Goal: Task Accomplishment & Management: Manage account settings

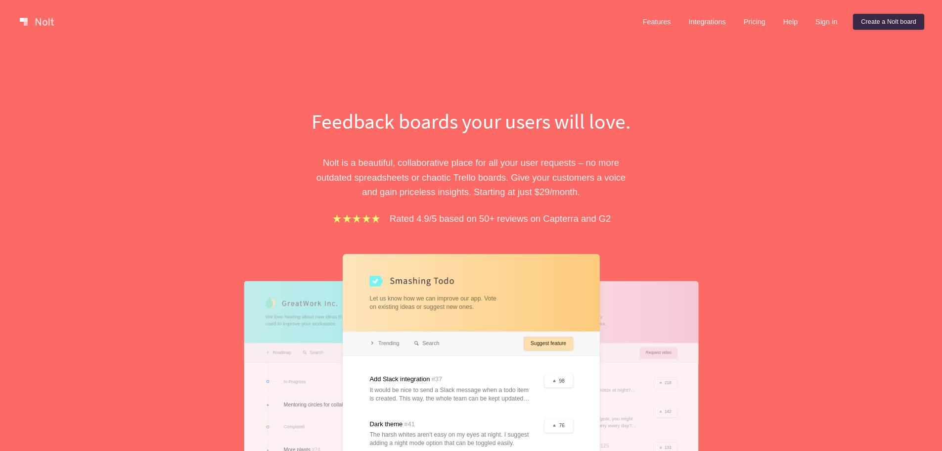
click at [825, 192] on div "Feedback boards your users will love. [PERSON_NAME] is a beautiful, collaborati…" at bounding box center [471, 323] width 942 height 558
click at [824, 21] on link "Sign in" at bounding box center [827, 22] width 38 height 16
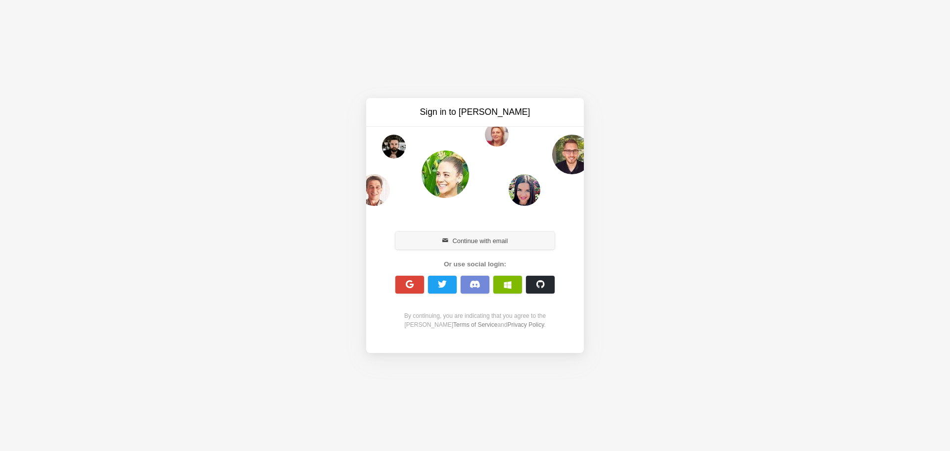
click at [500, 236] on button "Continue with email" at bounding box center [474, 241] width 159 height 18
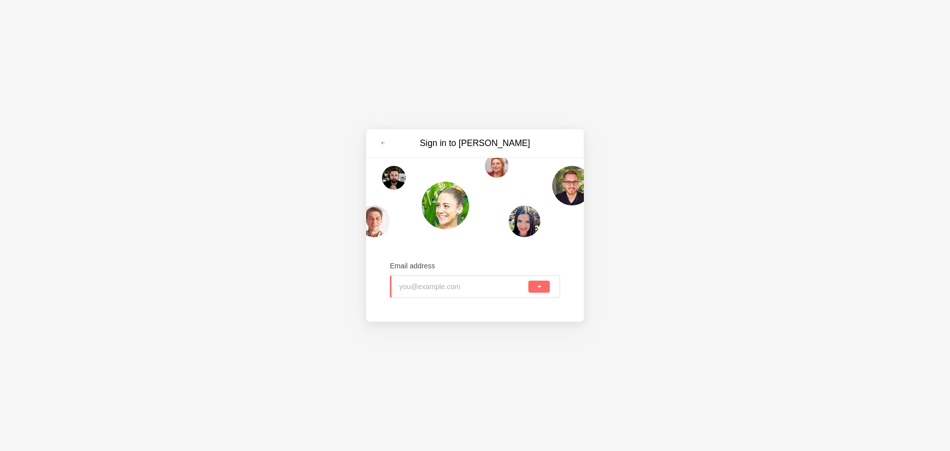
click at [453, 286] on input "email" at bounding box center [462, 287] width 127 height 22
type input "[EMAIL_ADDRESS][DOMAIN_NAME]"
click at [528, 280] on button "submit" at bounding box center [538, 286] width 21 height 12
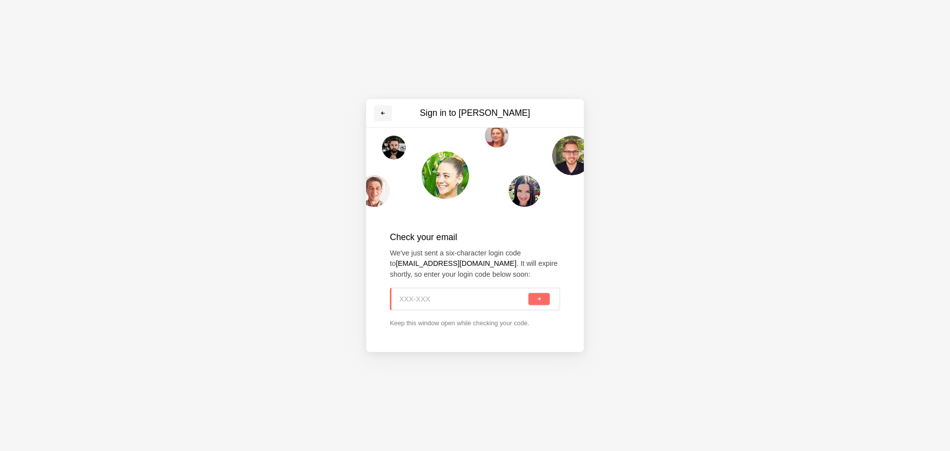
click at [383, 111] on span at bounding box center [383, 113] width 6 height 6
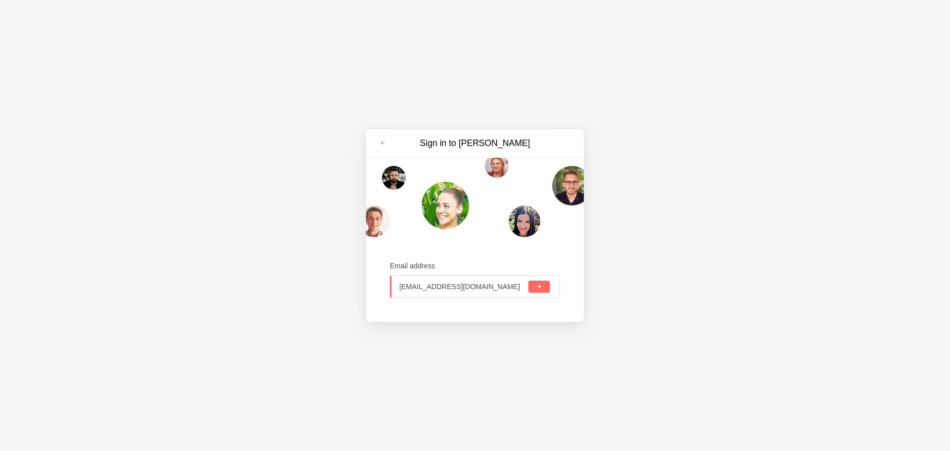
type input "[EMAIL_ADDRESS][DOMAIN_NAME]"
click at [528, 280] on button "submit" at bounding box center [538, 286] width 21 height 12
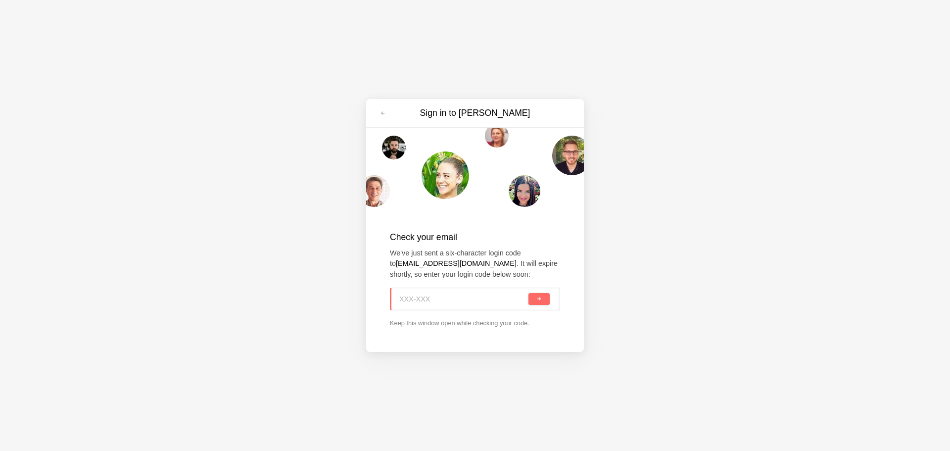
click at [422, 301] on input at bounding box center [462, 299] width 127 height 22
paste input "DAL-QLY"
type input "DAL-QLY"
click at [551, 302] on div "DAL-QLY" at bounding box center [475, 298] width 170 height 23
click at [546, 302] on button "submit" at bounding box center [538, 299] width 21 height 12
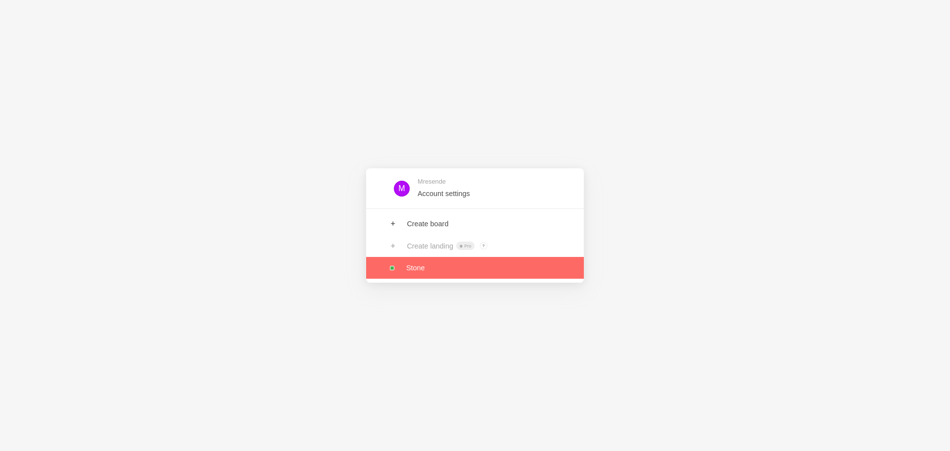
click at [423, 263] on link at bounding box center [475, 268] width 218 height 22
